Goal: Use online tool/utility: Utilize a website feature to perform a specific function

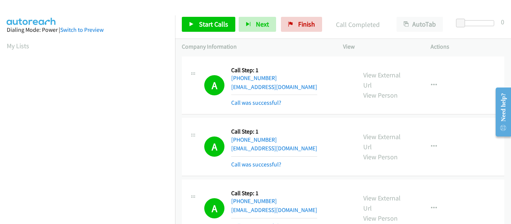
scroll to position [195, 0]
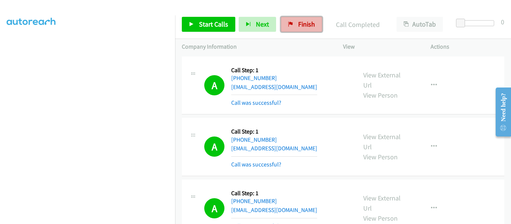
click at [304, 22] on span "Finish" at bounding box center [306, 24] width 17 height 9
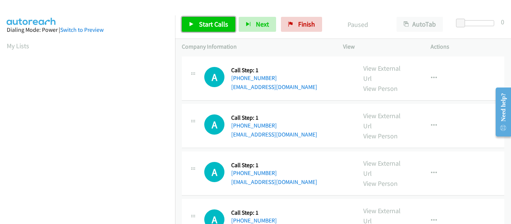
click at [195, 21] on link "Start Calls" at bounding box center [208, 24] width 53 height 15
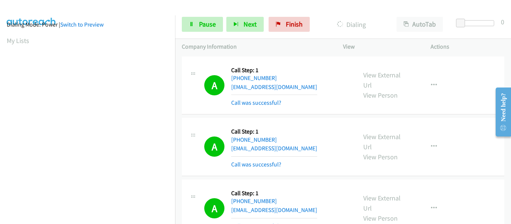
scroll to position [195, 0]
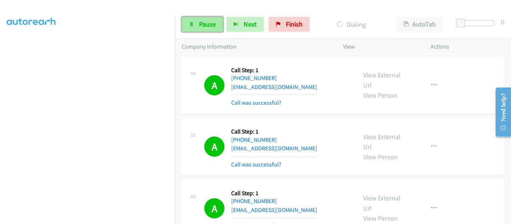
click at [199, 25] on span "Pause" at bounding box center [207, 24] width 17 height 9
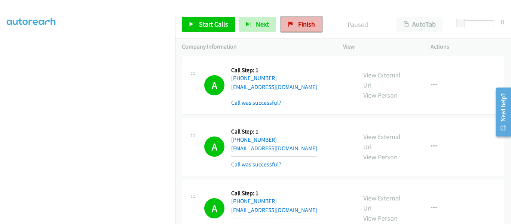
click at [299, 25] on span "Finish" at bounding box center [306, 24] width 17 height 9
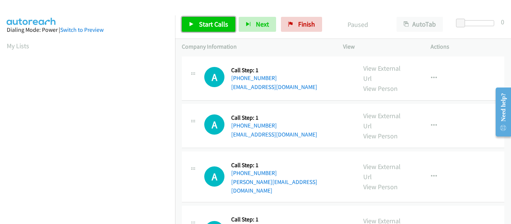
click at [199, 24] on span "Start Calls" at bounding box center [213, 24] width 29 height 9
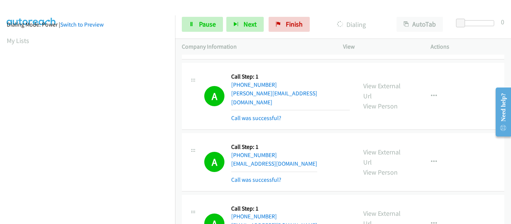
scroll to position [195, 0]
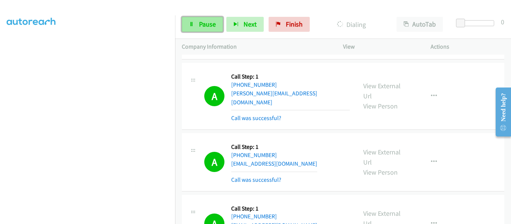
click at [199, 27] on span "Pause" at bounding box center [207, 24] width 17 height 9
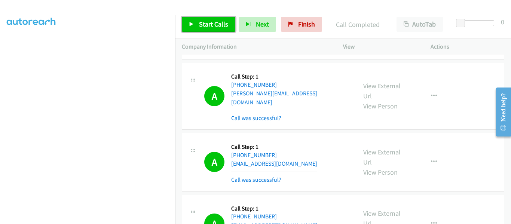
click at [190, 25] on icon at bounding box center [191, 24] width 5 height 5
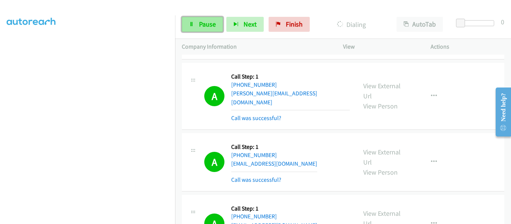
click at [193, 26] on icon at bounding box center [191, 24] width 5 height 5
